Goal: Information Seeking & Learning: Compare options

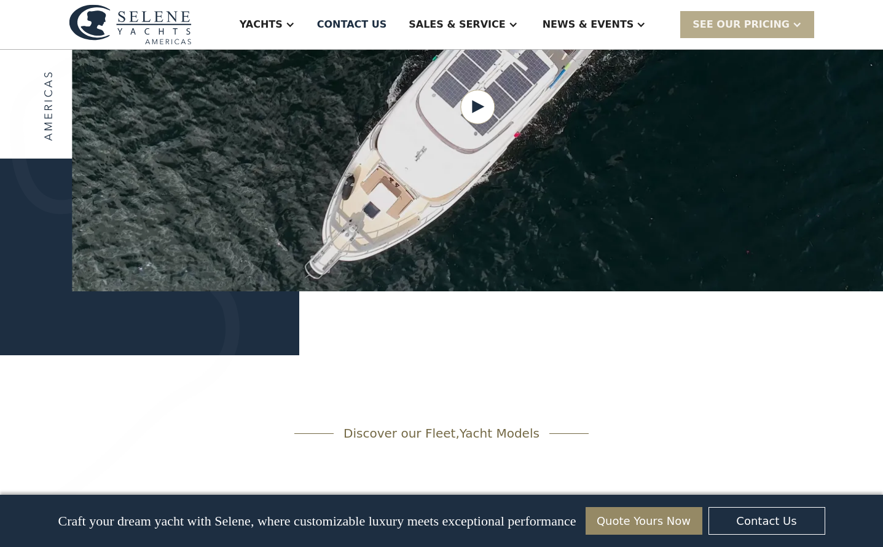
scroll to position [1460, 0]
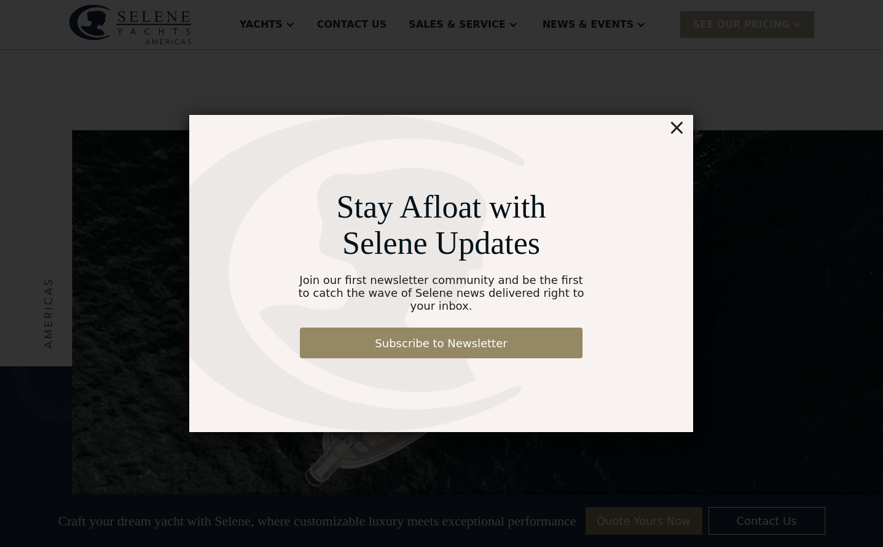
click at [679, 136] on div "×" at bounding box center [677, 127] width 18 height 25
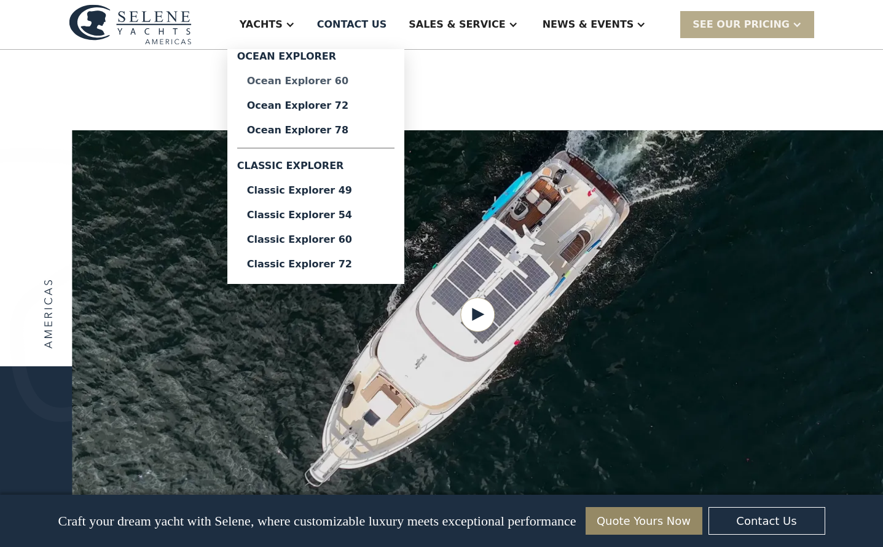
click at [353, 82] on div "Ocean Explorer 60" at bounding box center [316, 81] width 138 height 10
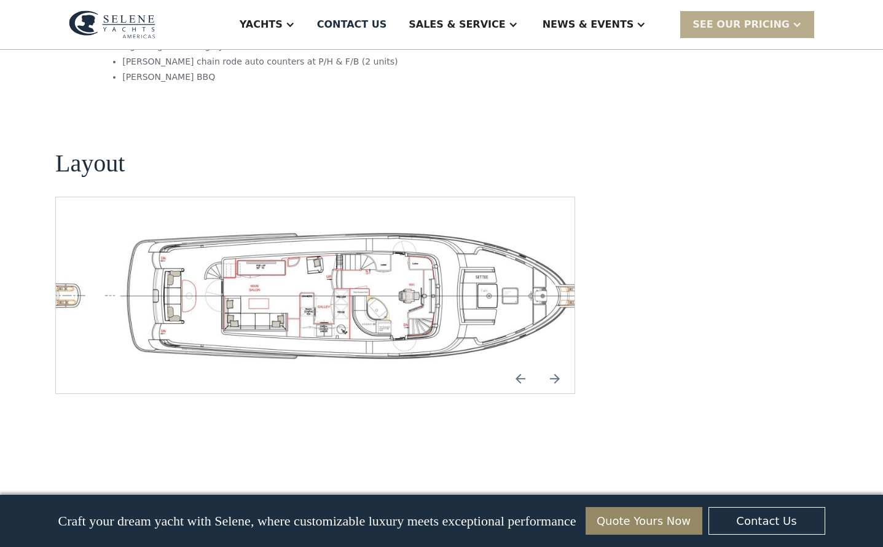
scroll to position [2616, 0]
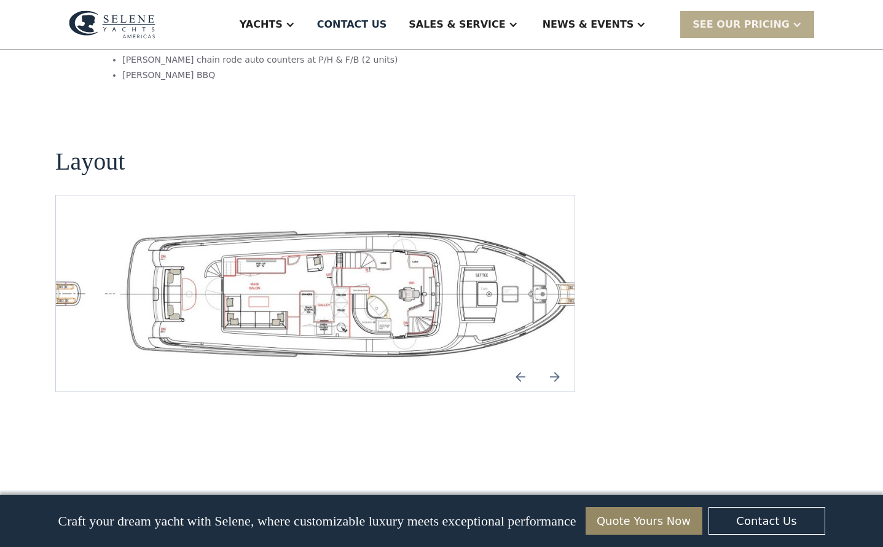
click at [555, 362] on img "Next slide" at bounding box center [555, 377] width 30 height 30
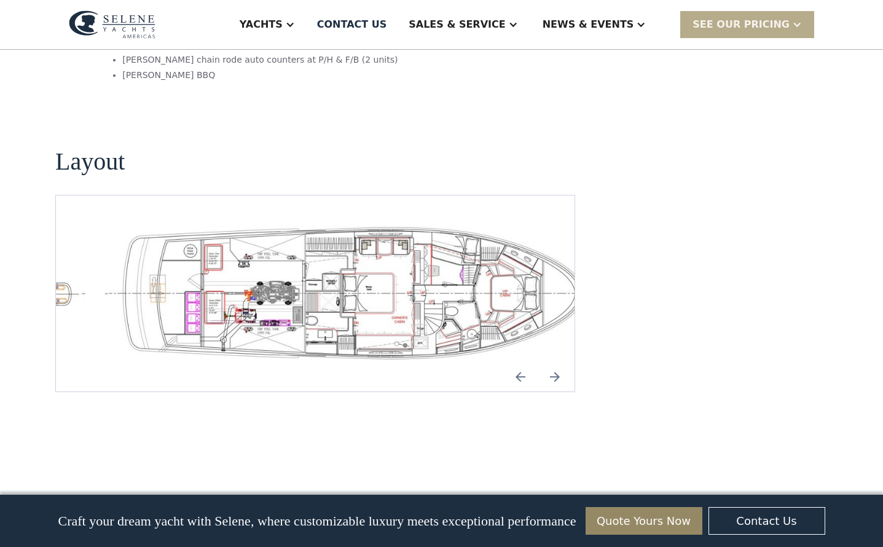
click at [554, 362] on img "Next slide" at bounding box center [555, 377] width 30 height 30
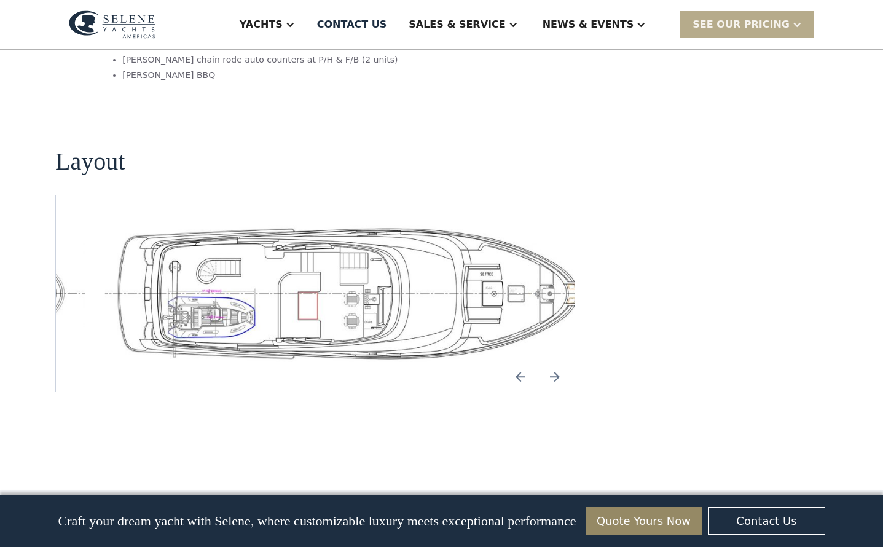
click at [554, 362] on img "Next slide" at bounding box center [555, 377] width 30 height 30
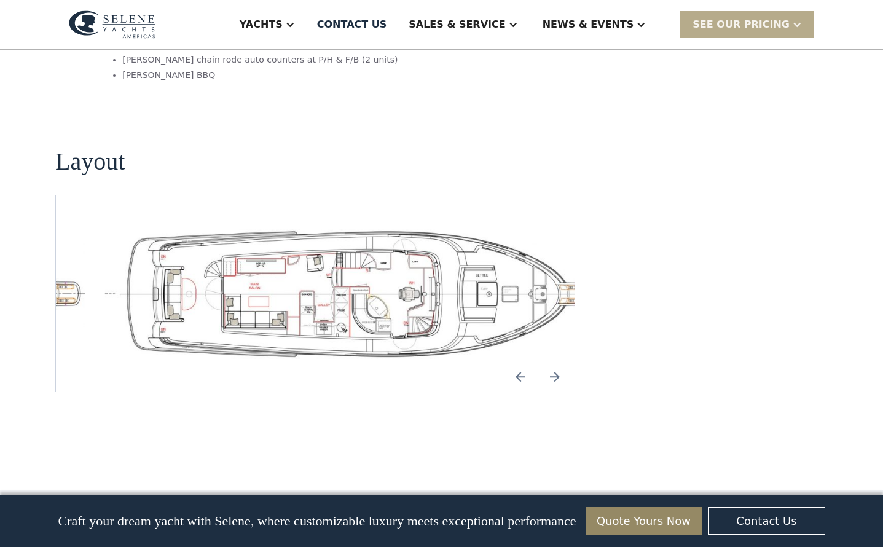
click at [554, 362] on img "Next slide" at bounding box center [555, 377] width 30 height 30
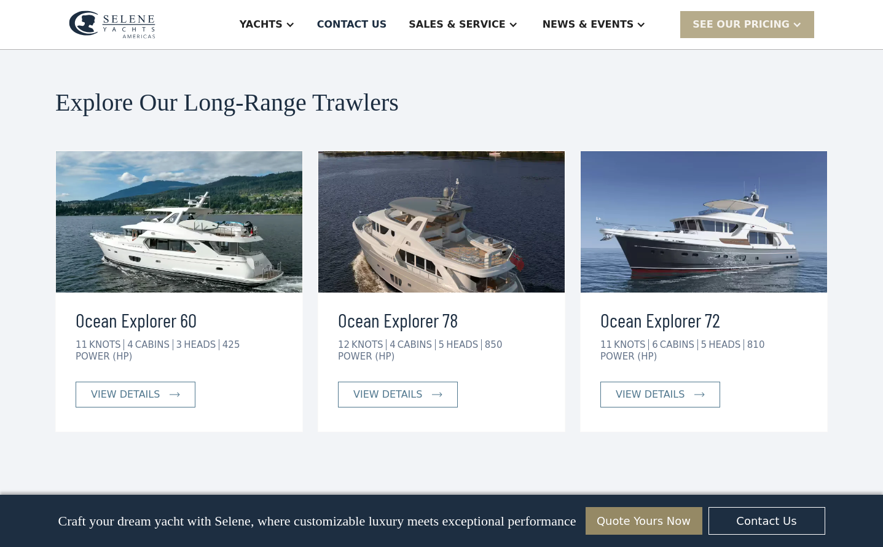
scroll to position [3075, 0]
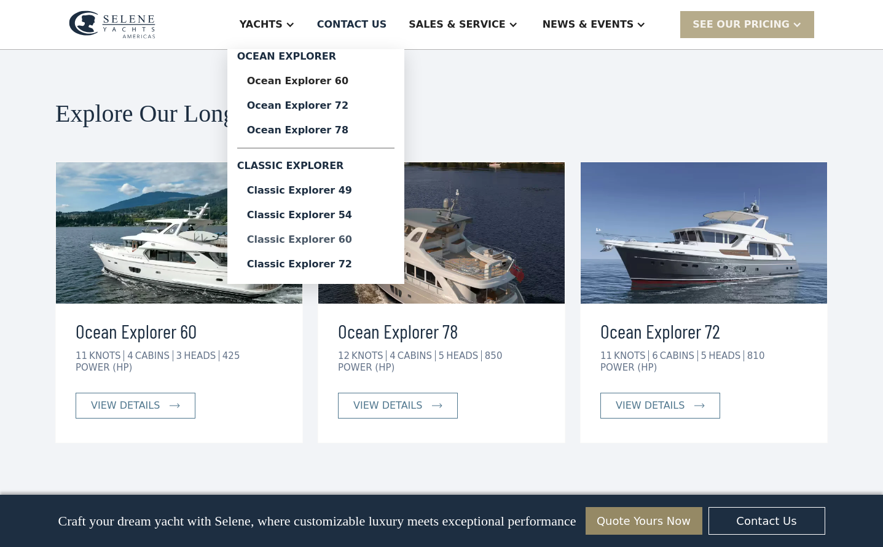
click at [350, 241] on div "Classic Explorer 60" at bounding box center [316, 240] width 138 height 10
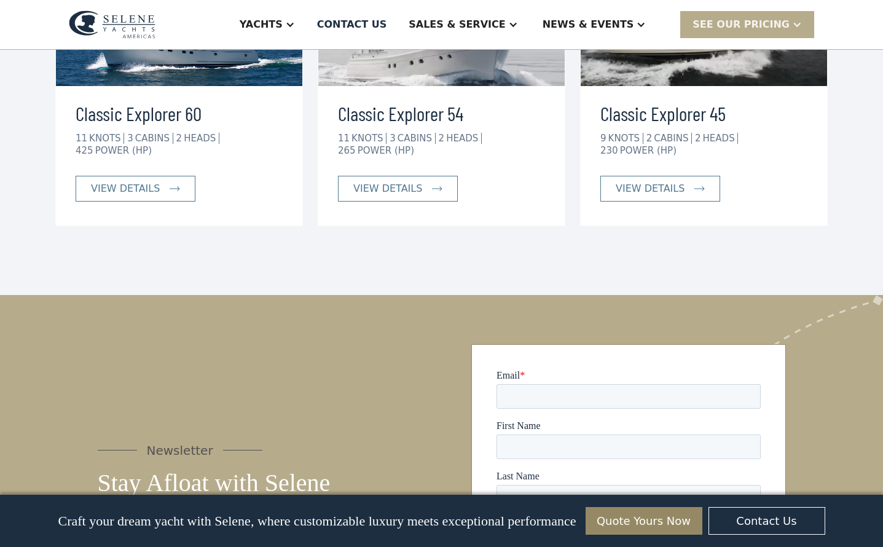
scroll to position [2838, 0]
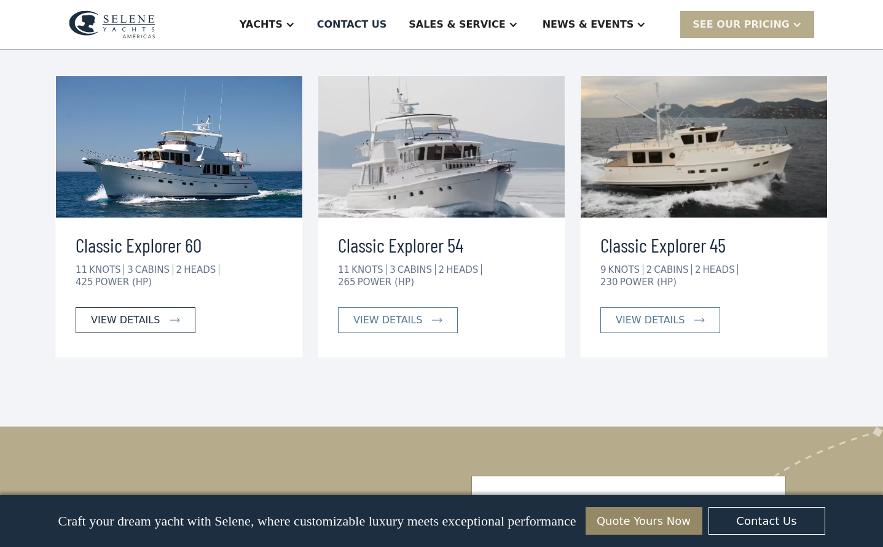
click at [152, 313] on div "view details" at bounding box center [125, 320] width 69 height 15
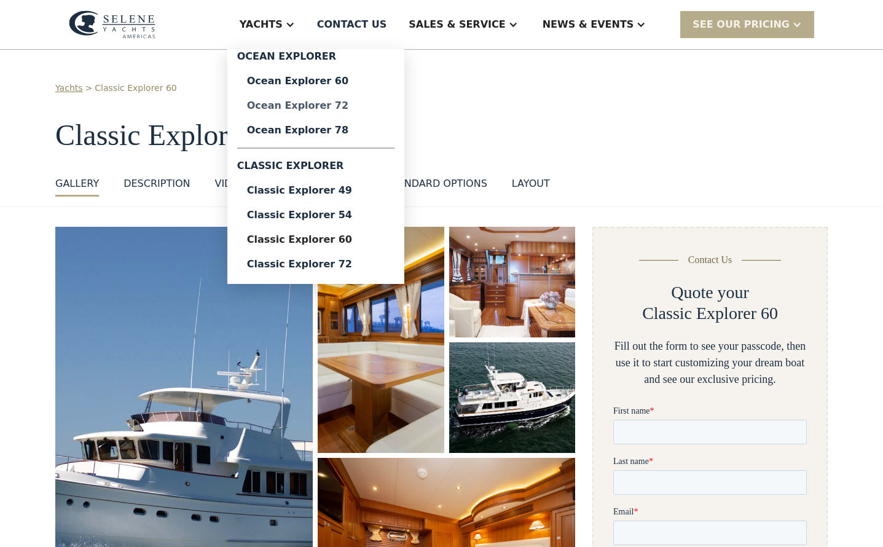
click at [325, 101] on div "Ocean Explorer 72" at bounding box center [316, 106] width 138 height 10
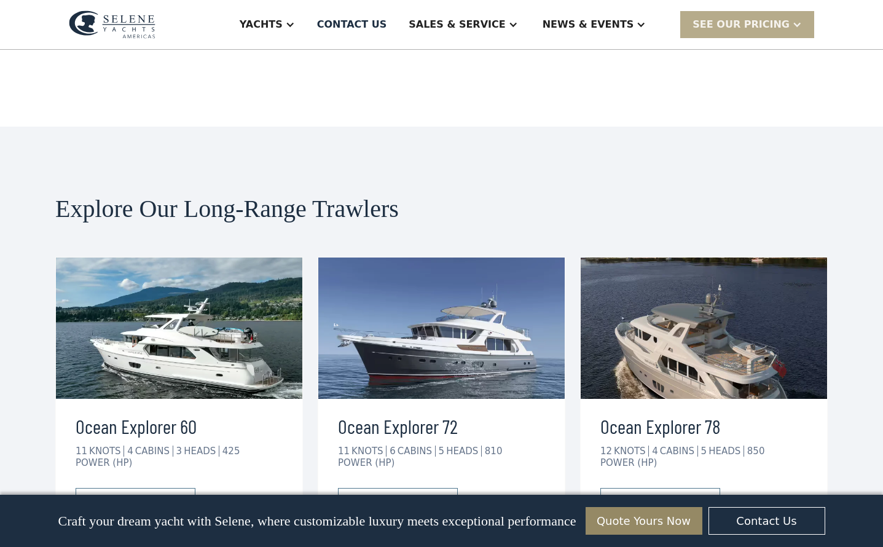
scroll to position [2498, 0]
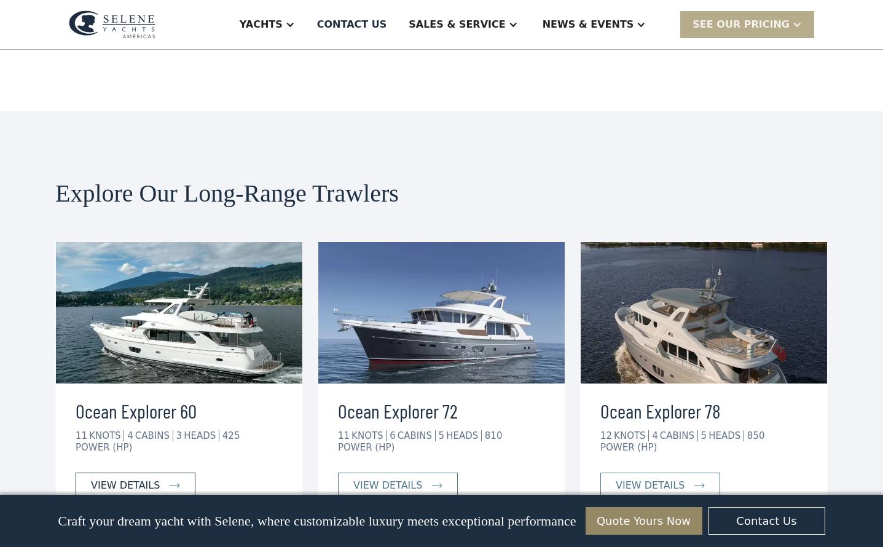
click at [124, 478] on div "view details" at bounding box center [125, 485] width 69 height 15
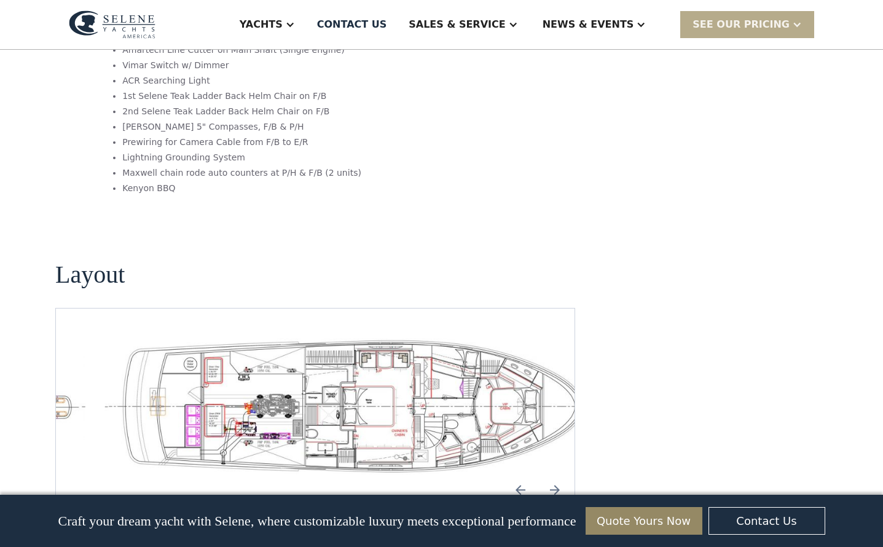
scroll to position [2540, 0]
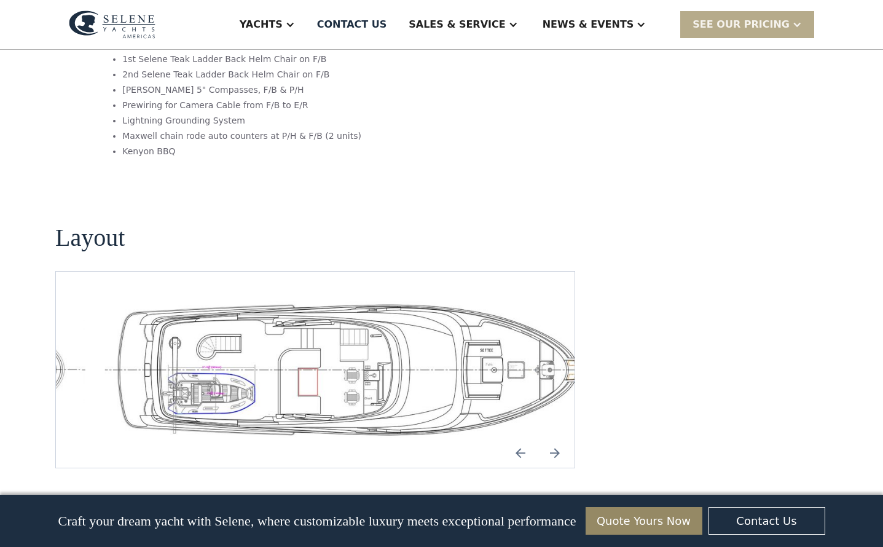
click at [516, 438] on img "Previous slide" at bounding box center [521, 453] width 30 height 30
click at [550, 438] on img "Next slide" at bounding box center [555, 453] width 30 height 30
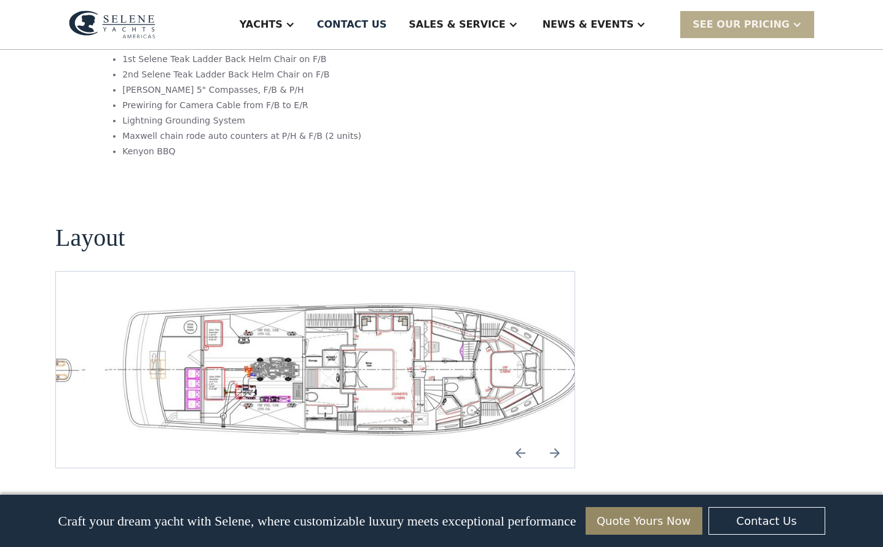
click at [560, 438] on img "Next slide" at bounding box center [555, 453] width 30 height 30
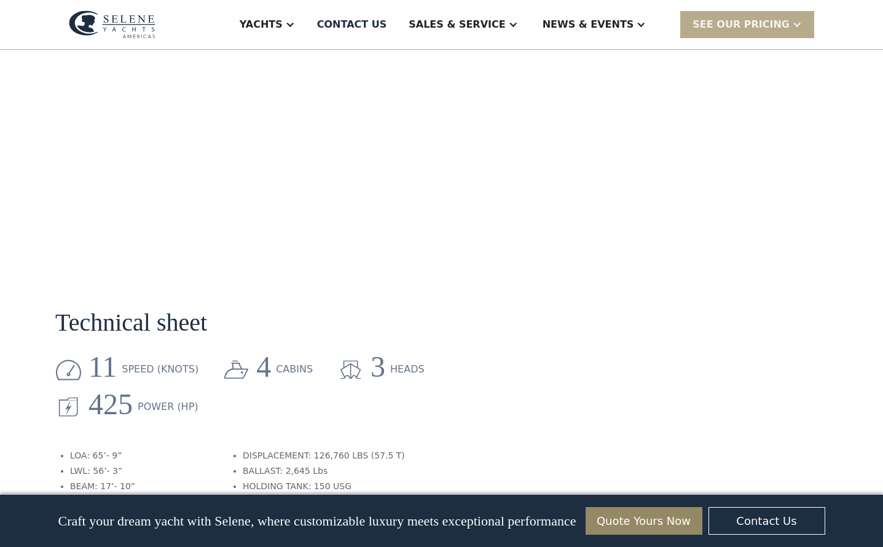
scroll to position [1523, 0]
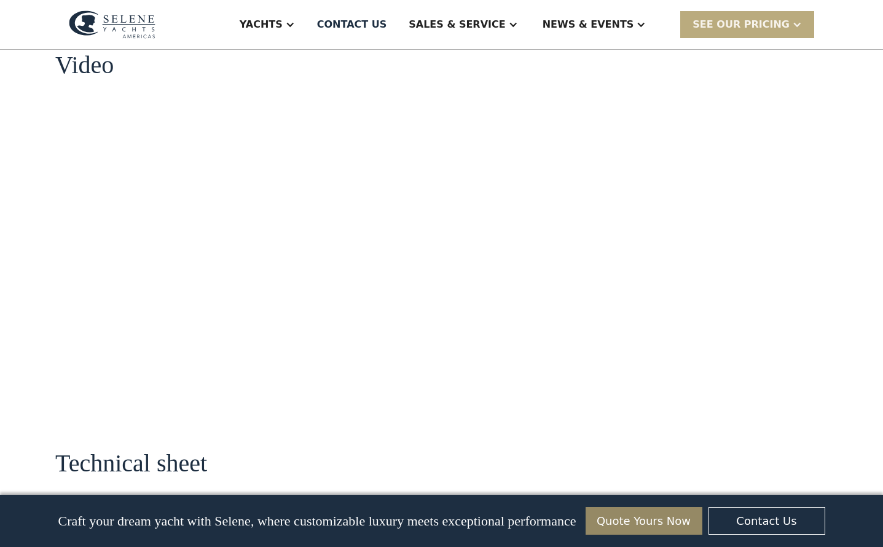
click at [794, 22] on div at bounding box center [797, 25] width 10 height 10
click at [725, 176] on div "**********" at bounding box center [710, 94] width 235 height 2781
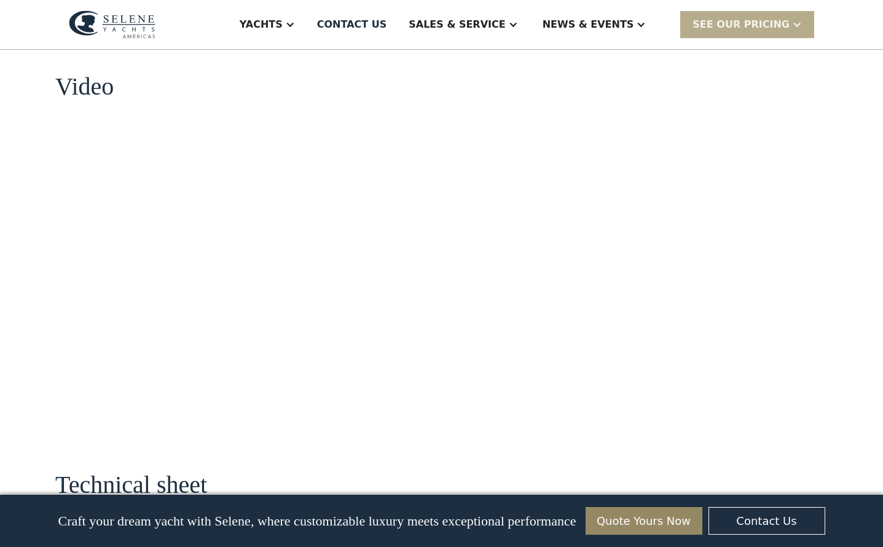
scroll to position [1503, 0]
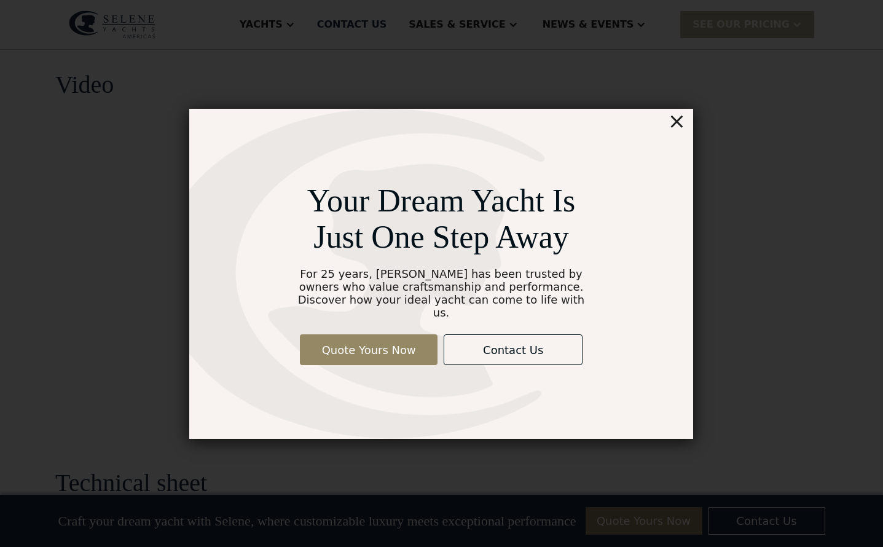
click at [675, 122] on div "×" at bounding box center [677, 121] width 18 height 25
